Goal: Task Accomplishment & Management: Complete application form

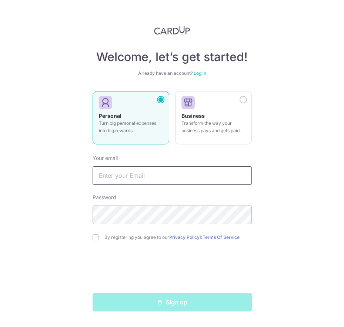
drag, startPoint x: 0, startPoint y: 0, endPoint x: 168, endPoint y: 175, distance: 243.1
click at [168, 175] on input "text" at bounding box center [171, 175] width 159 height 18
type input "[EMAIL_ADDRESS][DOMAIN_NAME]"
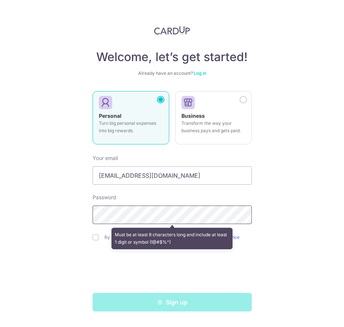
click at [85, 212] on div "Welcome, let’s get started! Already have an account? Log in Personal Turn big p…" at bounding box center [172, 163] width 344 height 327
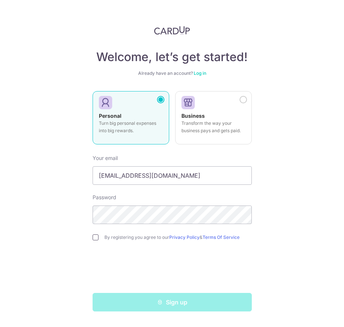
click at [92, 237] on input "checkbox" at bounding box center [95, 237] width 6 height 6
checkbox input "true"
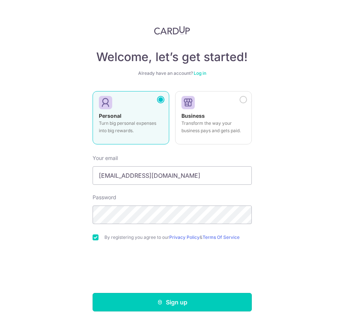
click at [181, 307] on button "Sign up" at bounding box center [171, 302] width 159 height 18
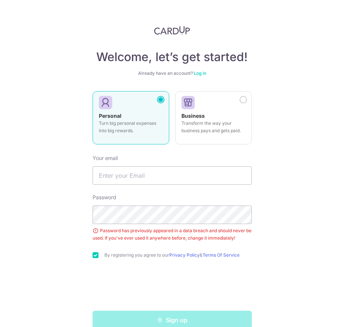
scroll to position [14, 0]
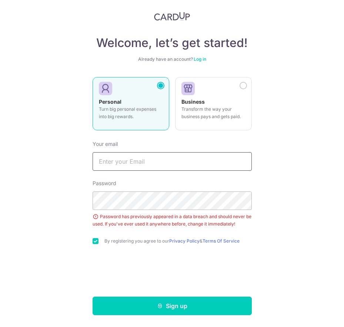
click at [132, 162] on input "text" at bounding box center [171, 161] width 159 height 18
type input "[EMAIL_ADDRESS][DOMAIN_NAME]"
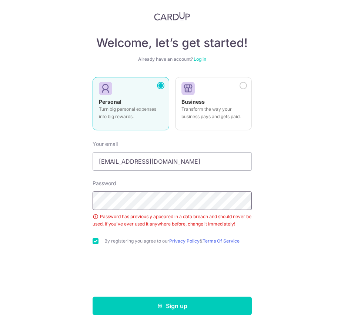
click at [92, 296] on button "Sign up" at bounding box center [171, 305] width 159 height 18
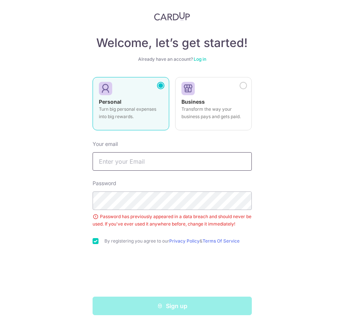
click at [172, 154] on input "text" at bounding box center [171, 161] width 159 height 18
type input "[EMAIL_ADDRESS][DOMAIN_NAME]"
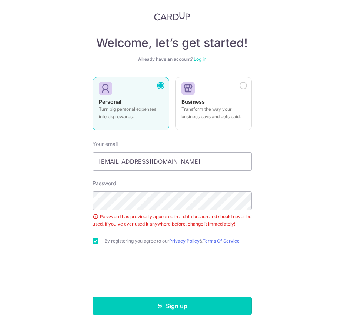
drag, startPoint x: 159, startPoint y: 308, endPoint x: 192, endPoint y: 310, distance: 33.0
click at [161, 307] on icon "submit" at bounding box center [160, 306] width 6 height 6
